Goal: Communication & Community: Participate in discussion

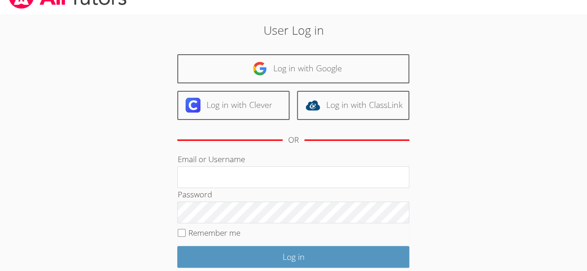
scroll to position [17, 0]
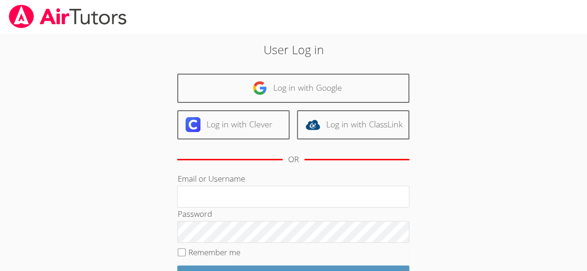
click at [444, 50] on h2 "User Log in" at bounding box center [293, 50] width 317 height 18
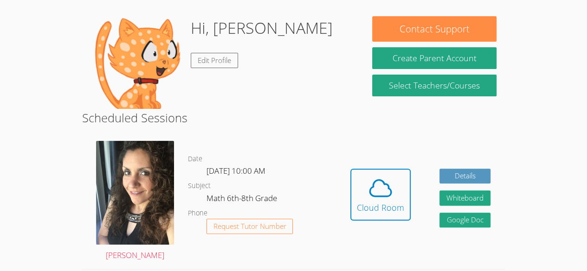
scroll to position [74, 0]
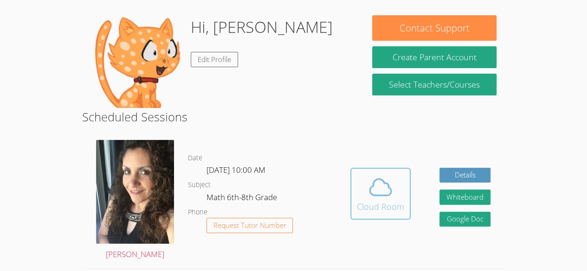
click at [390, 205] on div "Cloud Room" at bounding box center [380, 206] width 47 height 13
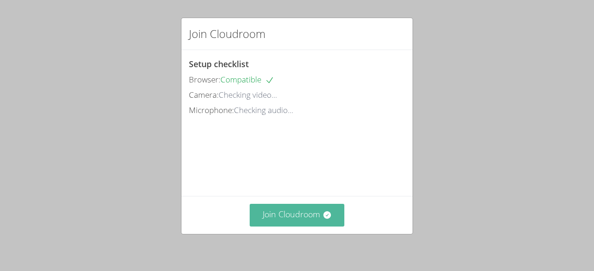
click at [311, 213] on button "Join Cloudroom" at bounding box center [297, 215] width 95 height 23
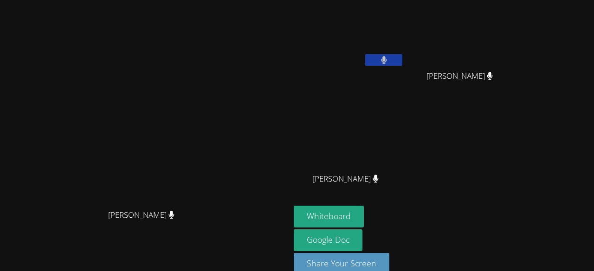
click at [387, 63] on icon at bounding box center [384, 60] width 6 height 8
click at [389, 60] on icon at bounding box center [384, 60] width 10 height 8
click at [364, 211] on button "Whiteboard" at bounding box center [329, 217] width 70 height 22
click at [364, 207] on button "Whiteboard" at bounding box center [329, 217] width 70 height 22
click at [364, 216] on button "Whiteboard" at bounding box center [329, 217] width 70 height 22
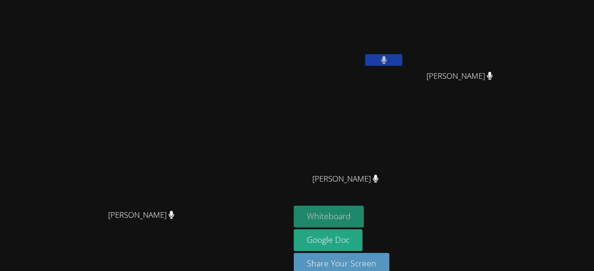
click at [364, 221] on button "Whiteboard" at bounding box center [329, 217] width 70 height 22
click at [402, 57] on button at bounding box center [383, 60] width 37 height 12
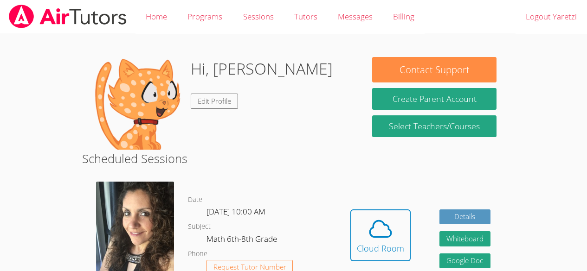
scroll to position [74, 0]
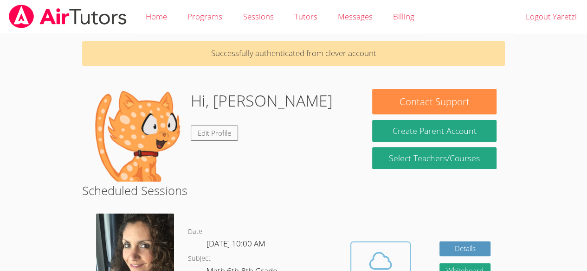
click at [380, 259] on icon at bounding box center [380, 261] width 26 height 26
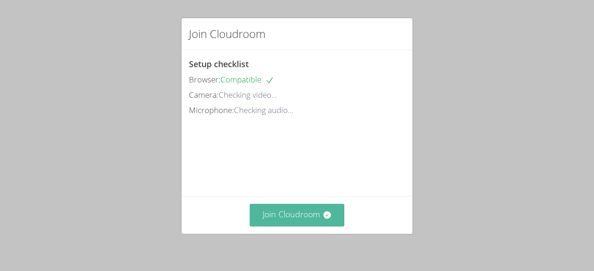
click at [297, 210] on button "Join Cloudroom" at bounding box center [297, 215] width 95 height 23
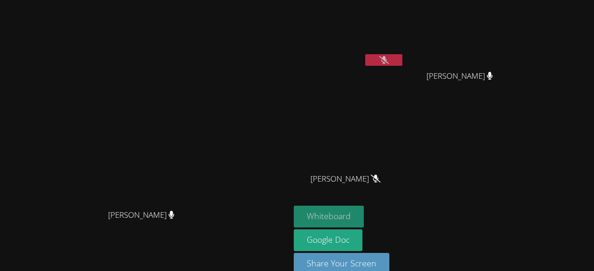
click at [364, 213] on button "Whiteboard" at bounding box center [329, 217] width 70 height 22
click at [389, 60] on icon at bounding box center [384, 60] width 10 height 8
click at [364, 207] on button "Whiteboard" at bounding box center [329, 217] width 70 height 22
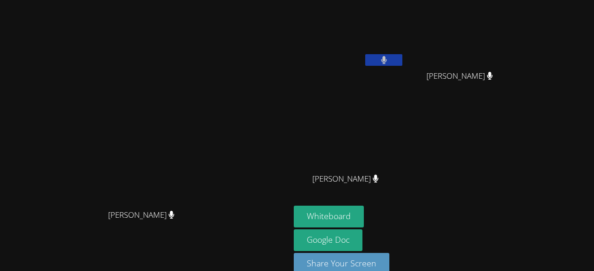
click at [402, 65] on button at bounding box center [383, 60] width 37 height 12
click at [389, 63] on icon at bounding box center [384, 60] width 10 height 8
click at [387, 60] on icon at bounding box center [384, 60] width 6 height 8
click at [389, 56] on icon at bounding box center [384, 60] width 10 height 8
click at [402, 60] on button at bounding box center [383, 60] width 37 height 12
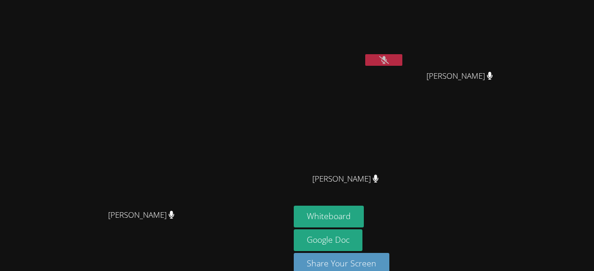
click at [402, 61] on button at bounding box center [383, 60] width 37 height 12
click at [387, 56] on icon at bounding box center [384, 60] width 6 height 8
click at [389, 57] on icon at bounding box center [384, 60] width 10 height 8
click at [402, 54] on button at bounding box center [383, 60] width 37 height 12
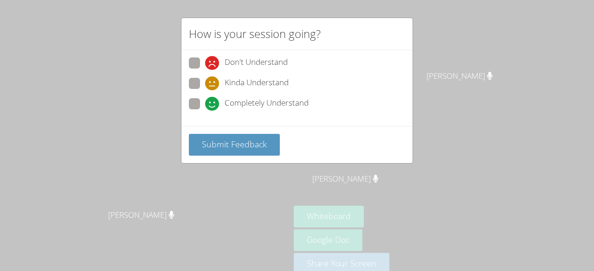
click at [252, 103] on span "Completely Understand" at bounding box center [266, 104] width 84 height 14
click at [213, 103] on input "Completely Understand" at bounding box center [209, 102] width 8 height 8
radio input "true"
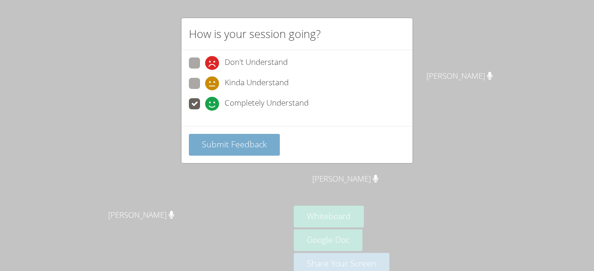
click at [240, 151] on button "Submit Feedback" at bounding box center [234, 145] width 91 height 22
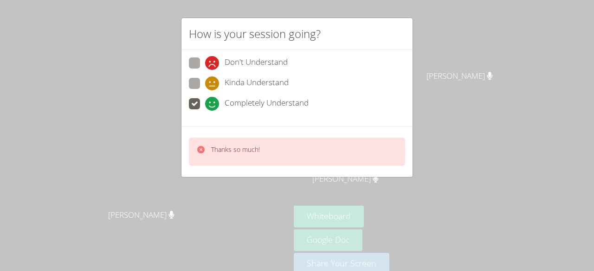
click at [417, 82] on div "How is your session going? Don't Understand Kinda Understand Completely Underst…" at bounding box center [297, 135] width 594 height 271
click at [419, 82] on div "How is your session going? Don't Understand Kinda Understand Completely Underst…" at bounding box center [297, 135] width 594 height 271
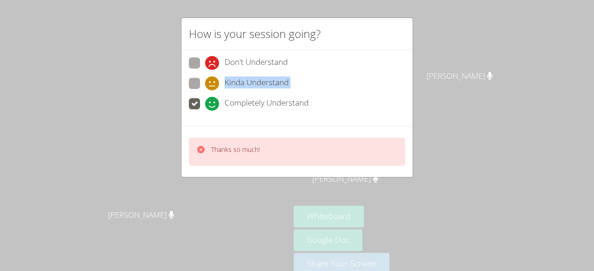
click at [419, 82] on div "How is your session going? Don't Understand Kinda Understand Completely Underst…" at bounding box center [297, 135] width 594 height 271
drag, startPoint x: 419, startPoint y: 82, endPoint x: 421, endPoint y: 69, distance: 13.2
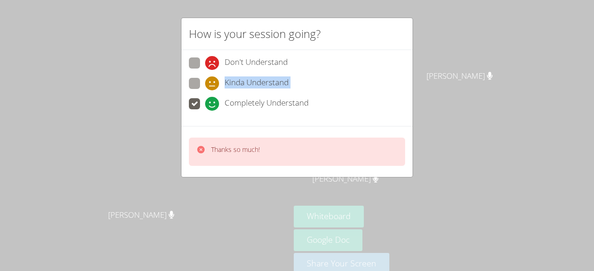
click at [421, 69] on div "How is your session going? Don't Understand Kinda Understand Completely Underst…" at bounding box center [297, 135] width 594 height 271
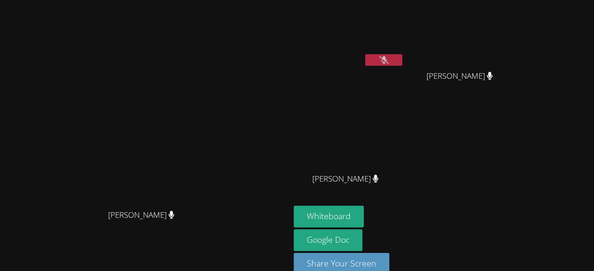
drag, startPoint x: 421, startPoint y: 69, endPoint x: 416, endPoint y: 51, distance: 19.4
click at [404, 51] on video at bounding box center [349, 35] width 110 height 62
click at [402, 58] on button at bounding box center [383, 60] width 37 height 12
click at [386, 60] on icon at bounding box center [384, 60] width 6 height 8
click at [402, 64] on button at bounding box center [383, 60] width 37 height 12
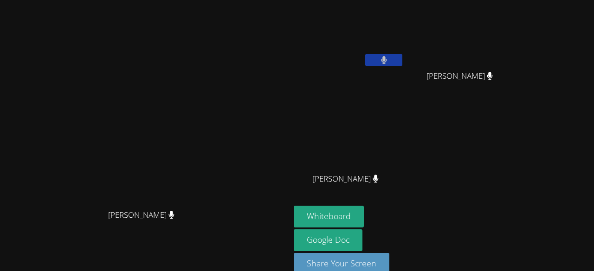
click at [402, 65] on button at bounding box center [383, 60] width 37 height 12
click at [389, 58] on icon at bounding box center [384, 60] width 10 height 8
click at [402, 64] on button at bounding box center [383, 60] width 37 height 12
click at [402, 65] on button at bounding box center [383, 60] width 37 height 12
click at [387, 57] on icon at bounding box center [384, 60] width 6 height 8
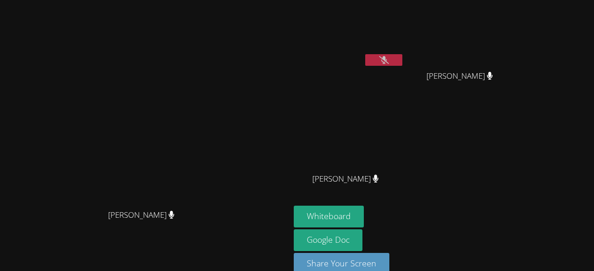
click at [402, 55] on button at bounding box center [383, 60] width 37 height 12
